Goal: Transaction & Acquisition: Book appointment/travel/reservation

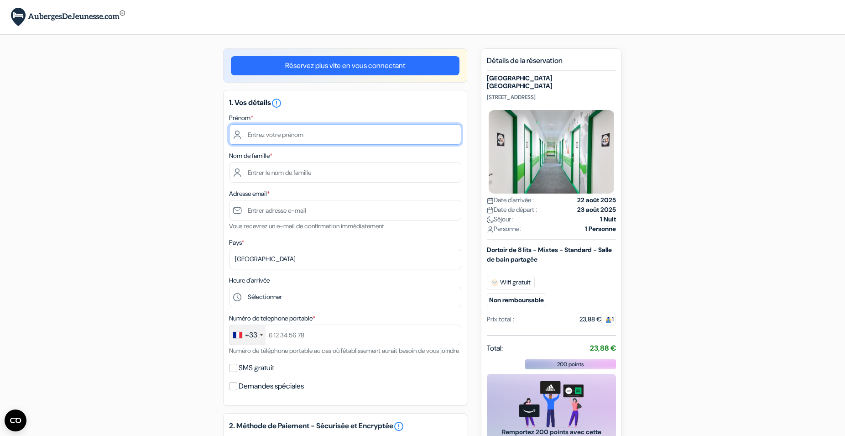
click at [265, 132] on input "text" at bounding box center [345, 134] width 232 height 21
click at [256, 135] on input "text" at bounding box center [345, 134] width 232 height 21
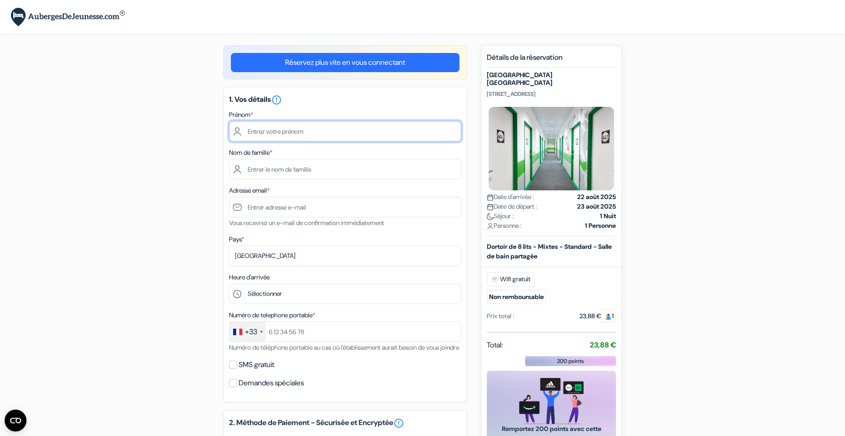
scroll to position [1, 0]
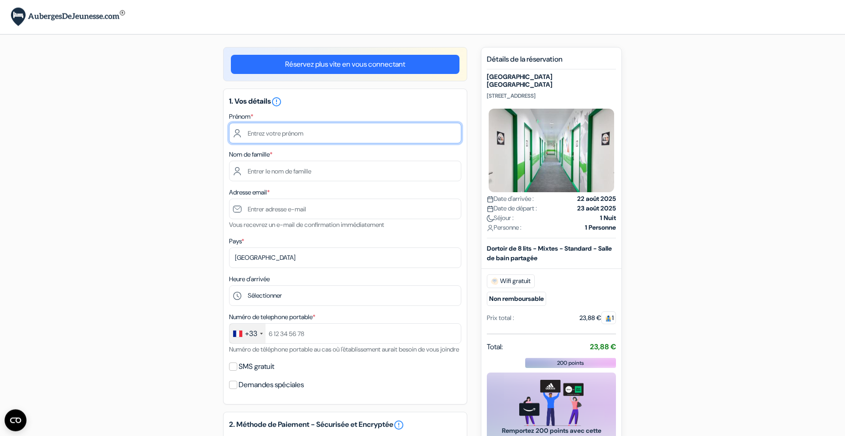
click at [277, 141] on input "text" at bounding box center [345, 133] width 232 height 21
type input "J"
type input "KOSSI"
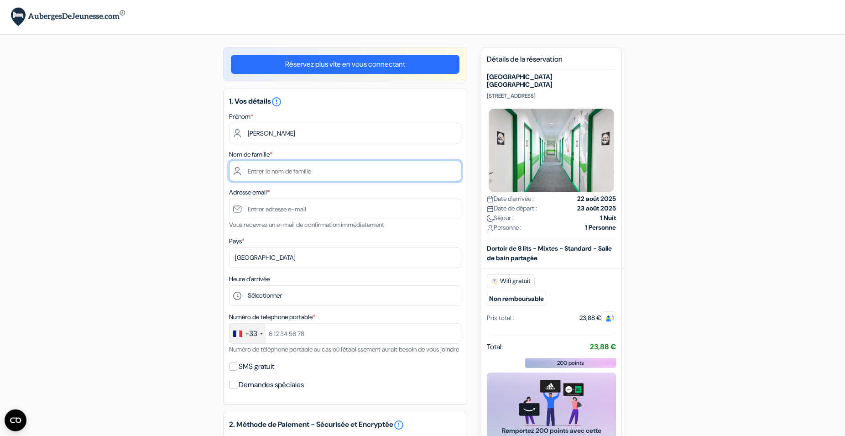
click at [262, 171] on input "text" at bounding box center [345, 171] width 232 height 21
type input "AGNIHOUEDE"
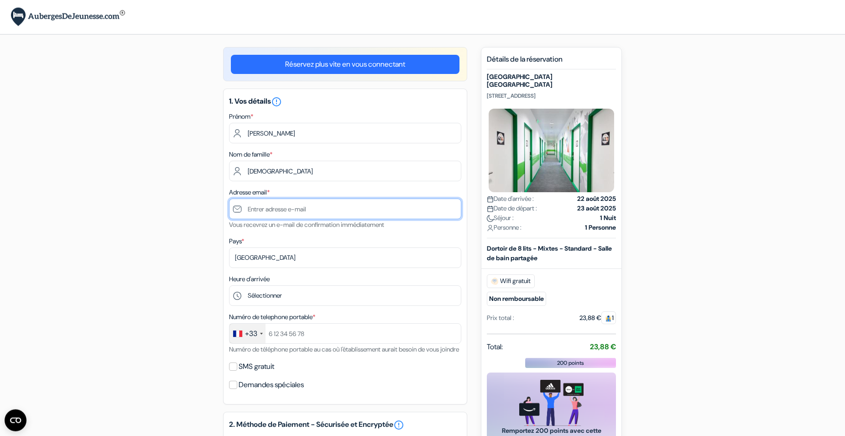
click at [269, 210] on input "text" at bounding box center [345, 208] width 232 height 21
type input "agnihouedexavier@gmail.com"
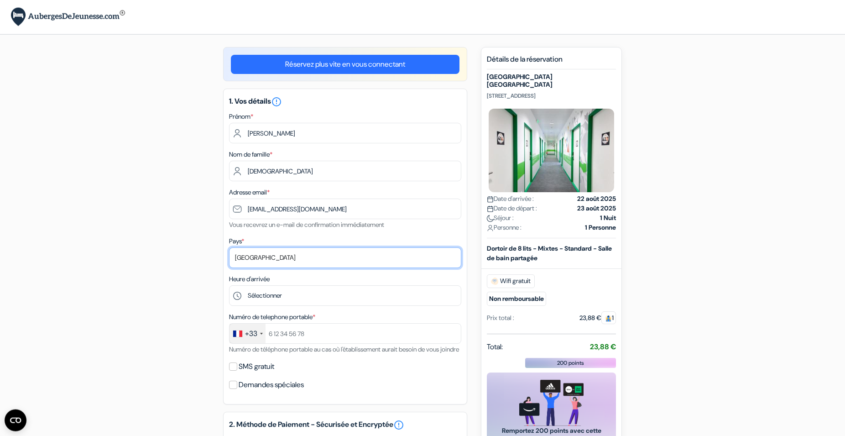
click at [229, 247] on select "Selectionner le pays Abkhazie Afghanistan Afrique Du sud Albanie Algérie Allema…" at bounding box center [345, 257] width 232 height 21
click at [268, 259] on select "Selectionner le pays Abkhazie Afghanistan Afrique Du sud Albanie Algérie Allema…" at bounding box center [345, 257] width 232 height 21
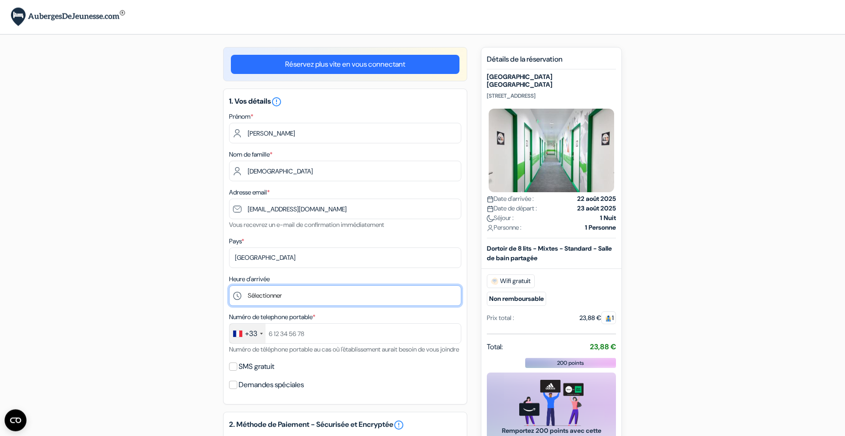
click at [229, 285] on select "Sélectionner 1:00 2:00 3:00 4:00 5:00 6:00 7:00 8:00 9:00 10:00 11:00 12:00 13:…" at bounding box center [345, 295] width 232 height 21
select select "14"
click option "14:00" at bounding box center [0, 0] width 0 height 0
click at [229, 285] on select "Sélectionner 1:00 2:00 3:00 4:00 5:00 6:00 7:00 8:00 9:00 10:00 11:00 12:00 13:…" at bounding box center [345, 295] width 232 height 21
click option "14:00" at bounding box center [0, 0] width 0 height 0
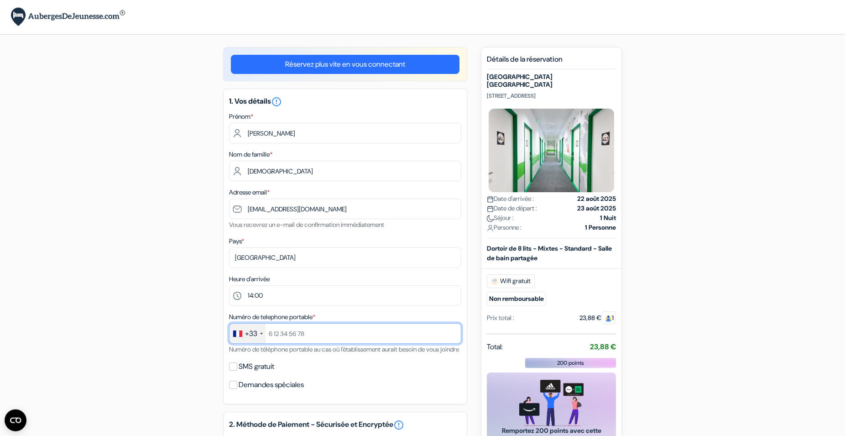
click at [289, 337] on input "text" at bounding box center [345, 333] width 232 height 21
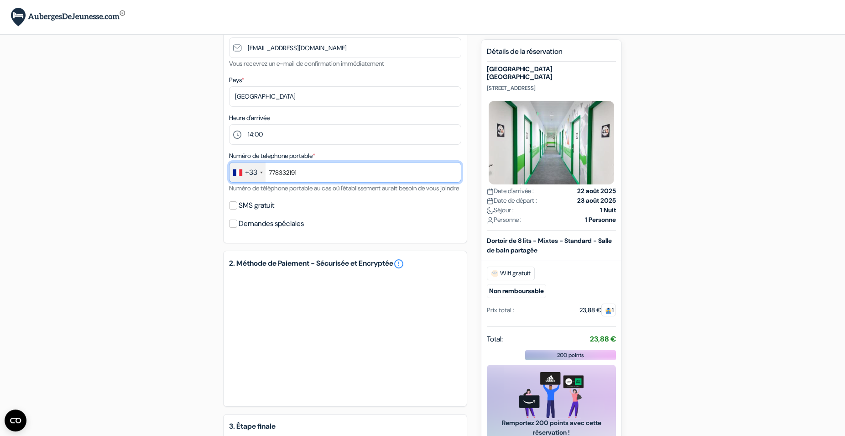
scroll to position [163, 0]
type input "778332191"
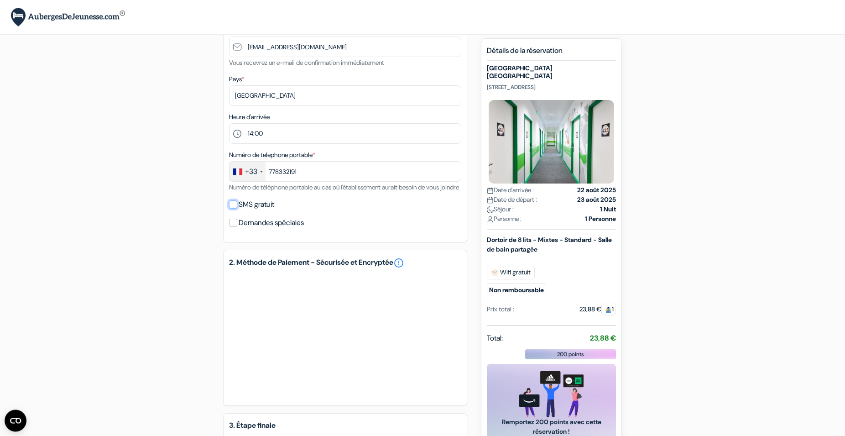
click at [234, 208] on input "SMS gratuit" at bounding box center [233, 204] width 8 height 8
checkbox input "true"
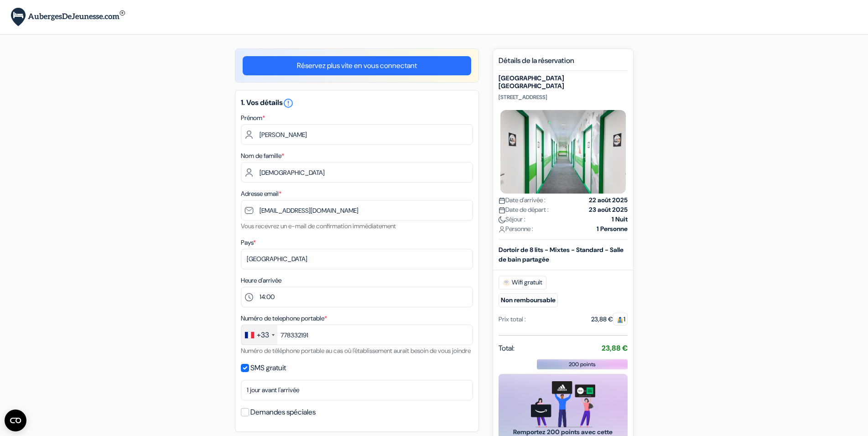
scroll to position [329, 0]
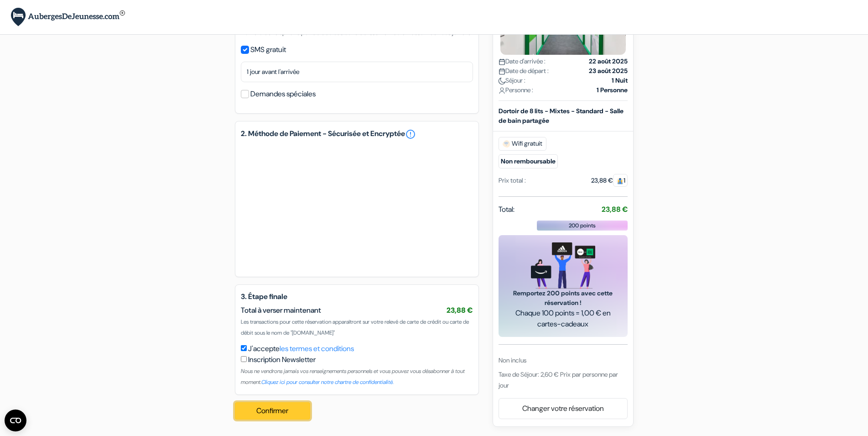
click at [279, 411] on button "Confirmer Loading..." at bounding box center [273, 410] width 76 height 17
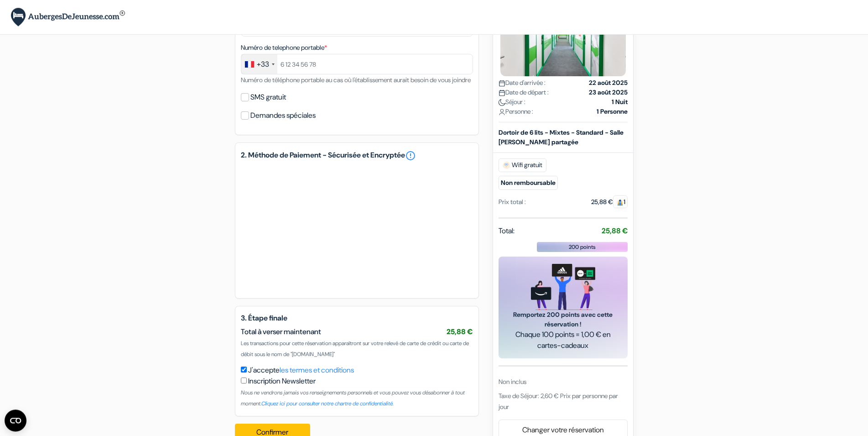
scroll to position [287, 0]
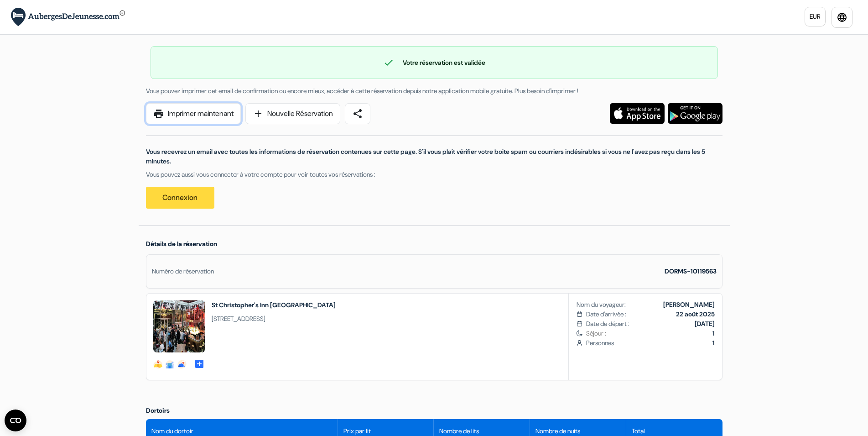
click at [202, 112] on link "print Imprimer maintenant" at bounding box center [193, 113] width 95 height 21
